Goal: Navigation & Orientation: Find specific page/section

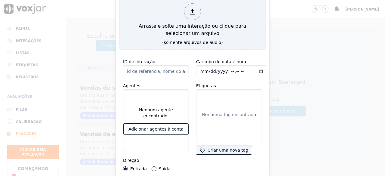
scroll to position [60, 0]
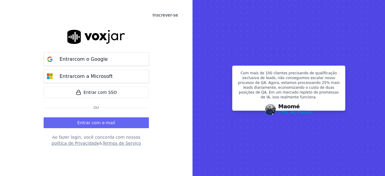
click at [154, 30] on div "Inscrever-se Entrar com o Google Entrar com a Microsoft Entrar com SSO Ou Entra…" at bounding box center [96, 88] width 192 height 176
click at [75, 59] on font "com o Google" at bounding box center [90, 59] width 33 height 6
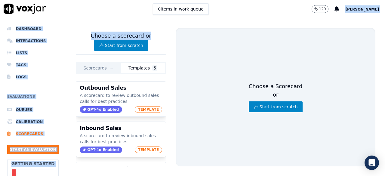
drag, startPoint x: 158, startPoint y: 36, endPoint x: 353, endPoint y: 1, distance: 197.8
click at [350, 2] on main "0 items in work queue 120 [PERSON_NAME] dos Santos Dashboard Interactions Lists…" at bounding box center [192, 88] width 385 height 176
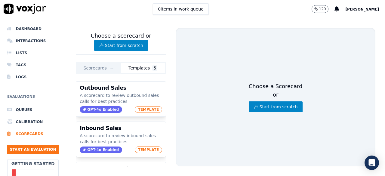
click at [275, 2] on div "0 items in work queue 120 [PERSON_NAME]" at bounding box center [192, 9] width 385 height 18
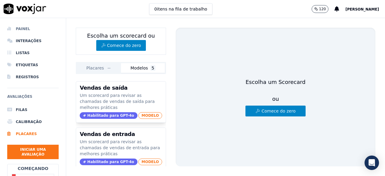
click at [22, 29] on font "Painel" at bounding box center [23, 29] width 14 height 4
